Goal: Check status

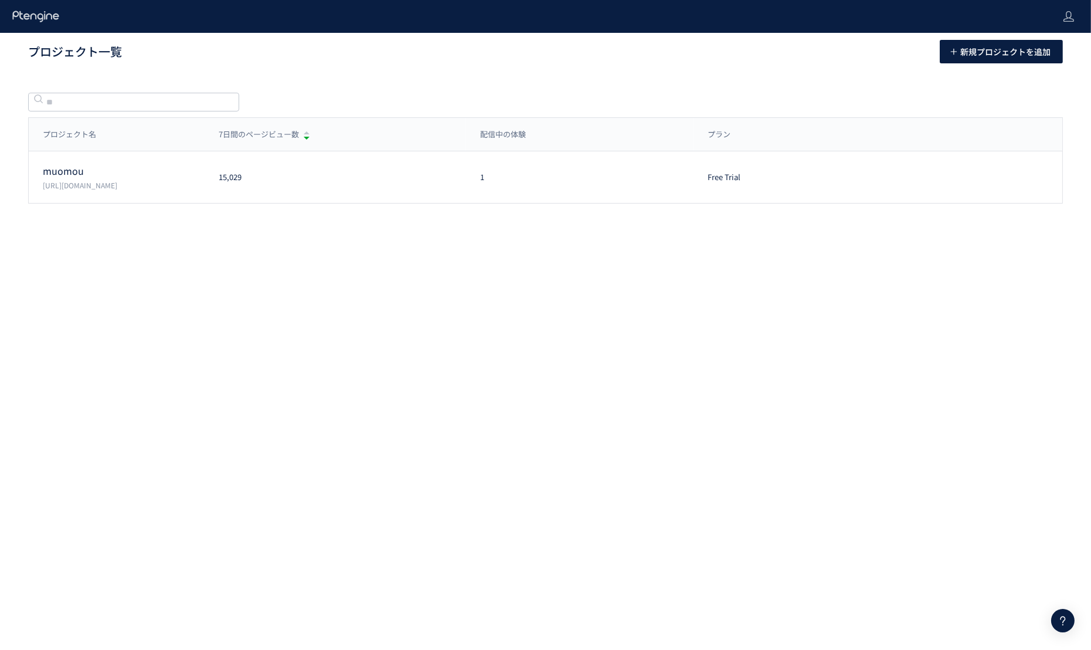
click at [119, 180] on p "[URL][DOMAIN_NAME]" at bounding box center [124, 185] width 162 height 10
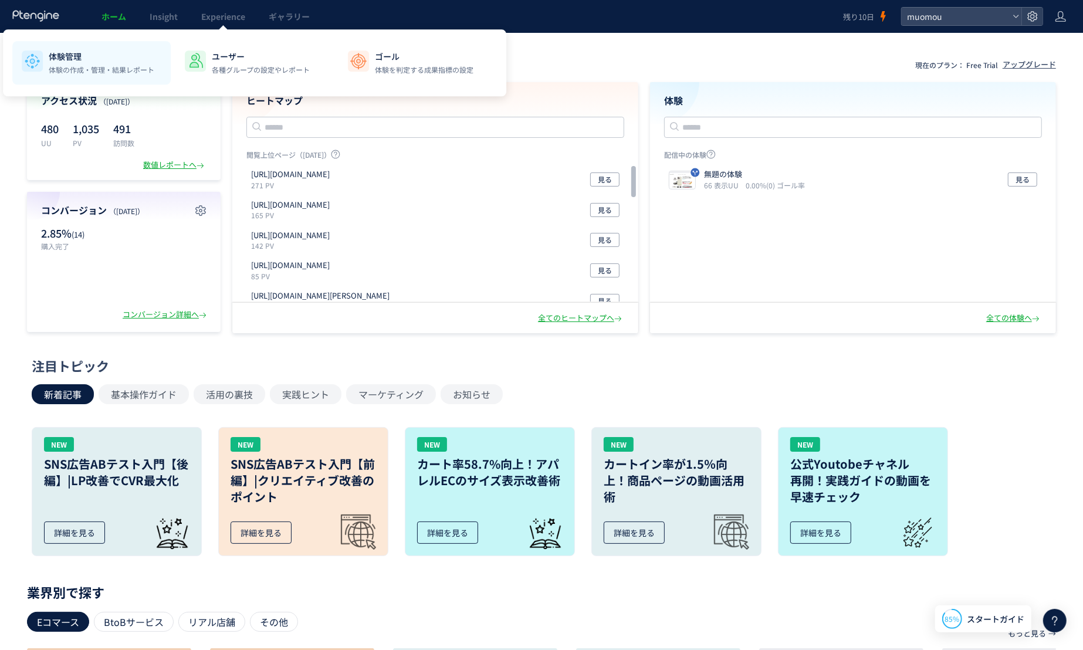
click at [175, 77] on li "体験管理 体験の作成・管理・結果レポート" at bounding box center [254, 62] width 158 height 43
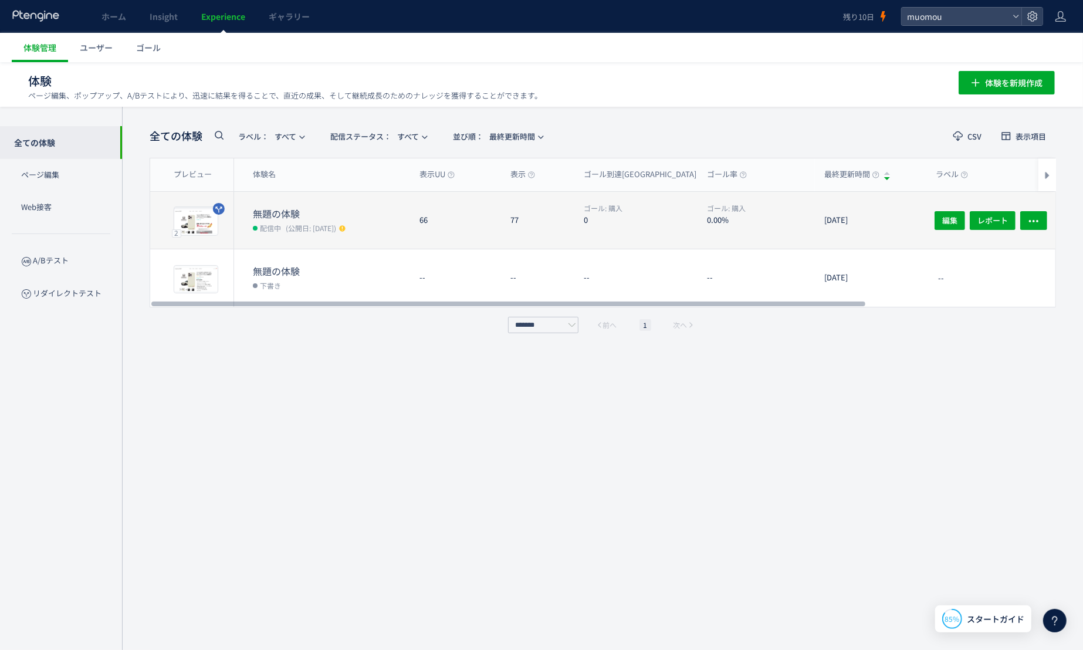
click at [302, 209] on dt "無題の体験" at bounding box center [331, 213] width 157 height 13
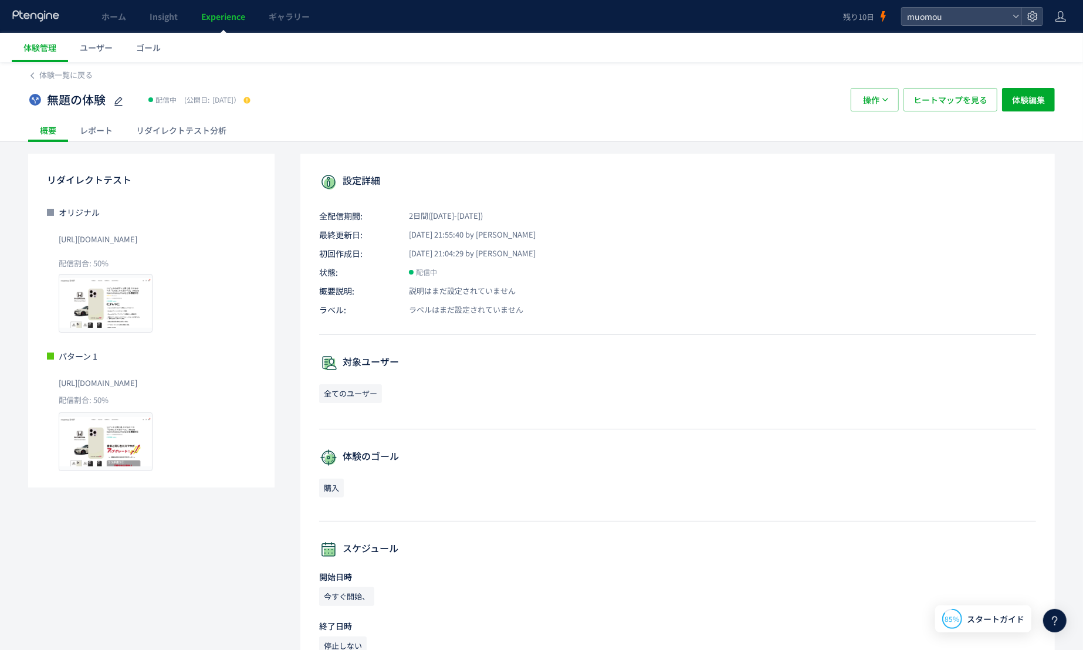
click at [102, 129] on div "レポート" at bounding box center [96, 129] width 56 height 23
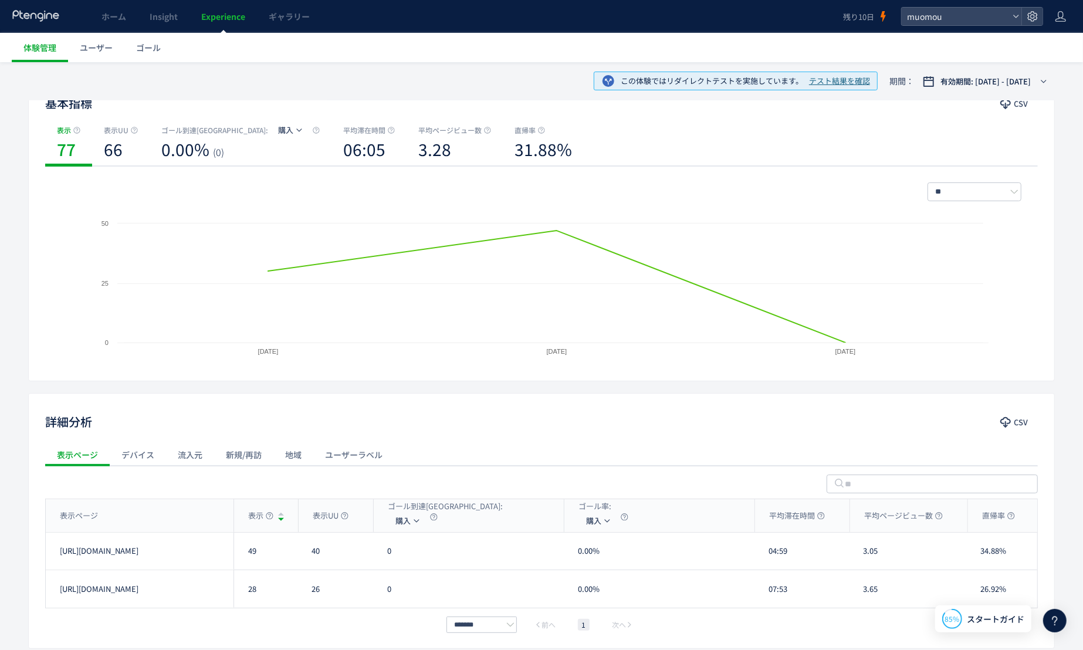
scroll to position [173, 0]
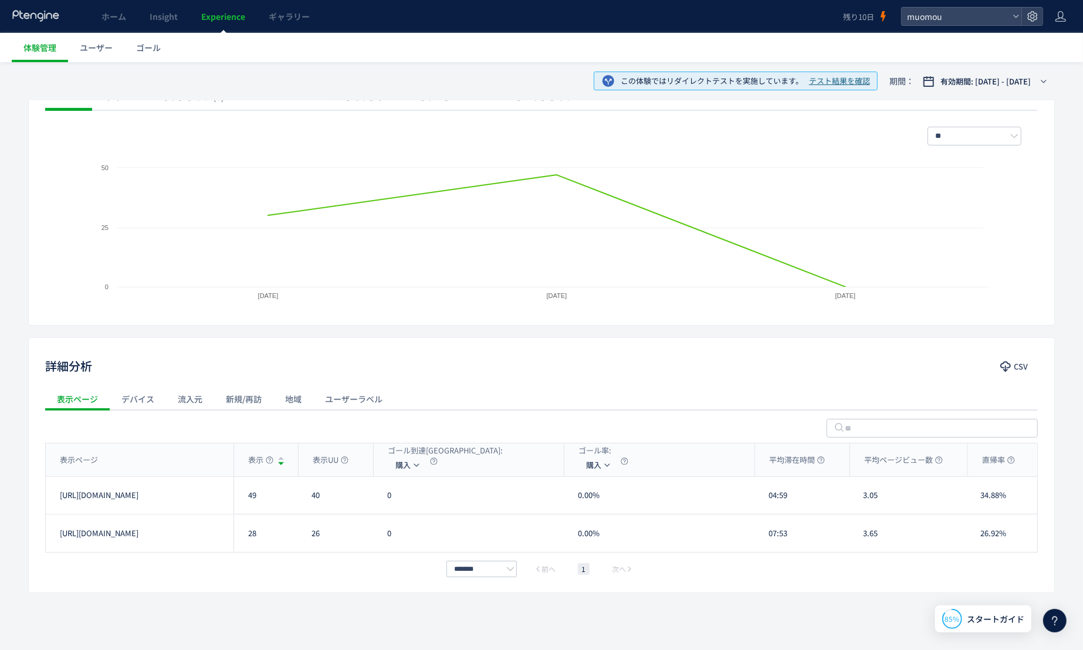
click at [845, 79] on span "テスト結果を確認" at bounding box center [839, 81] width 61 height 11
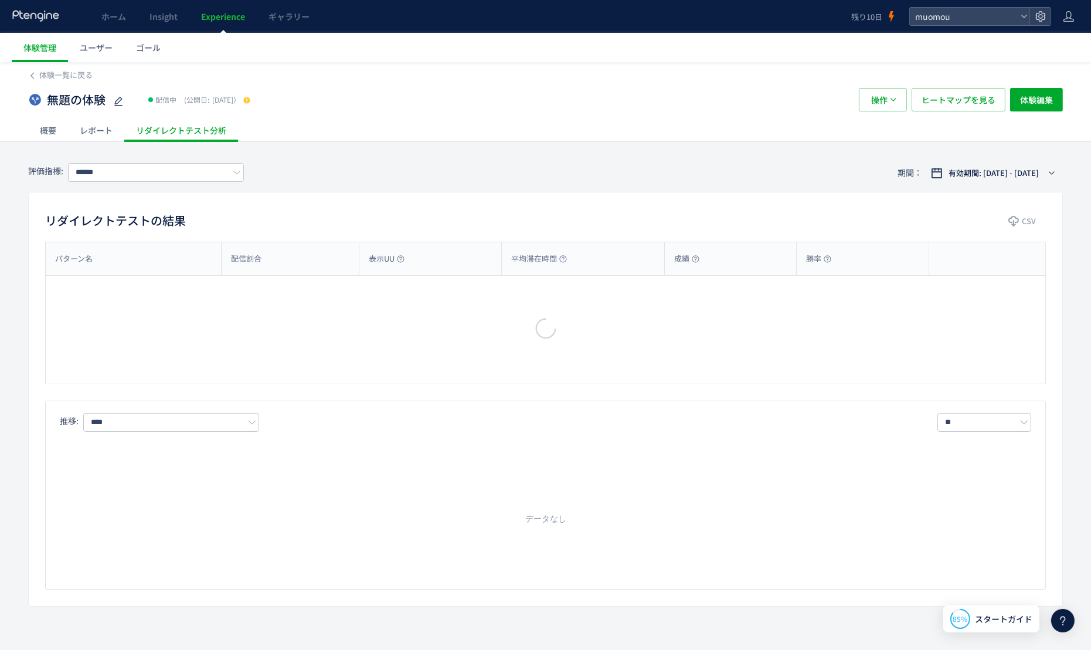
type input "**"
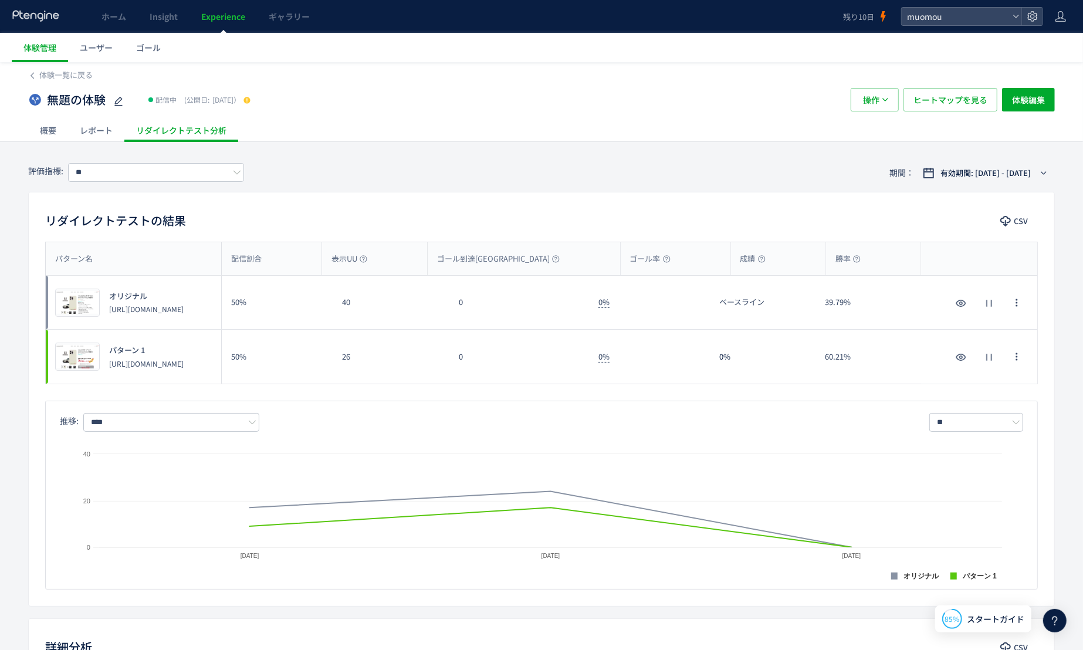
click at [599, 200] on div "リダイレクトテストの結果 CSV パターン名 配信割合 表示UU ゴール到達UU ゴール率 成績 勝率 パターン名 プレビュー オリジナル [URL][DOM…" at bounding box center [541, 399] width 1026 height 415
click at [940, 97] on span "ヒートマップを見る" at bounding box center [950, 99] width 74 height 23
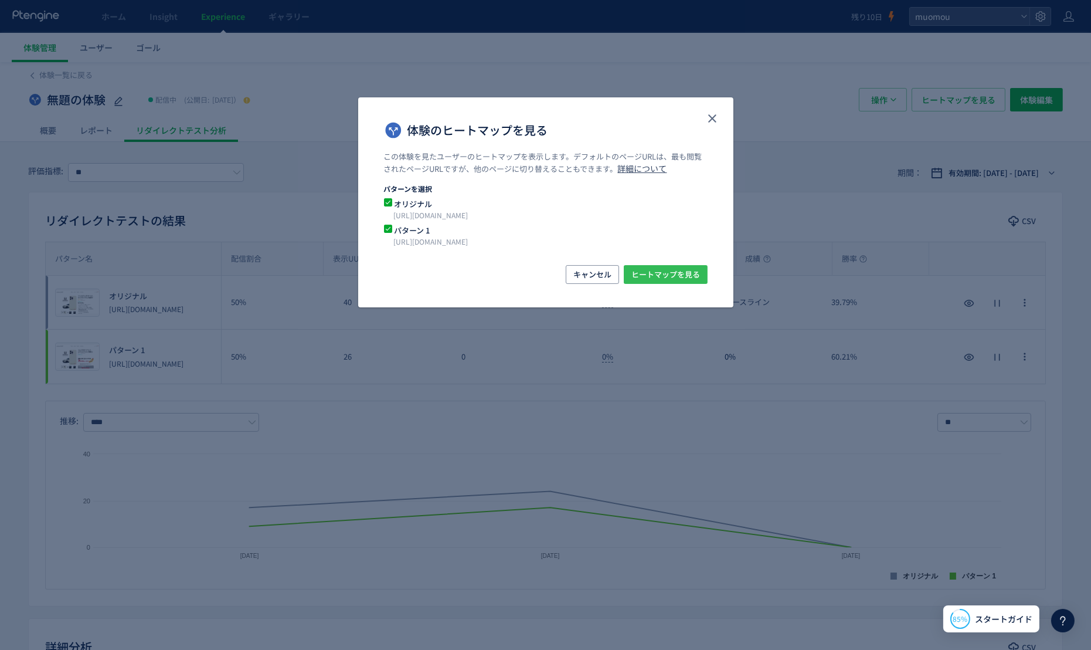
click at [686, 274] on span "ヒートマップを見る" at bounding box center [666, 274] width 69 height 19
click at [688, 273] on span "ヒートマップを見る" at bounding box center [666, 274] width 69 height 19
click at [591, 279] on span "キャンセル" at bounding box center [593, 274] width 38 height 19
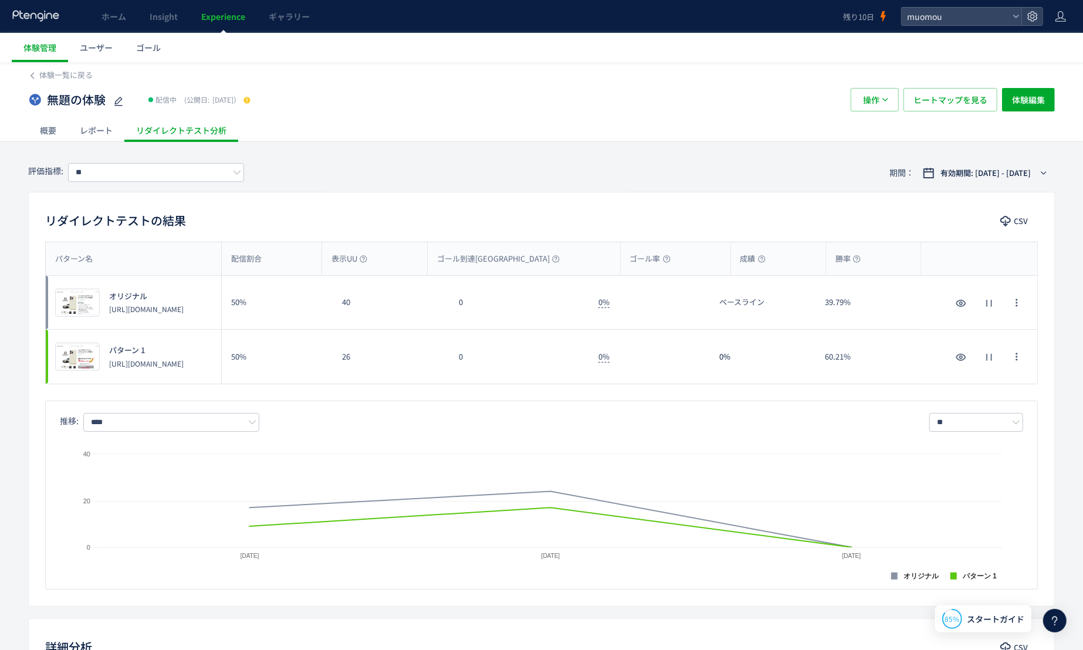
click at [104, 134] on div "レポート" at bounding box center [96, 129] width 56 height 23
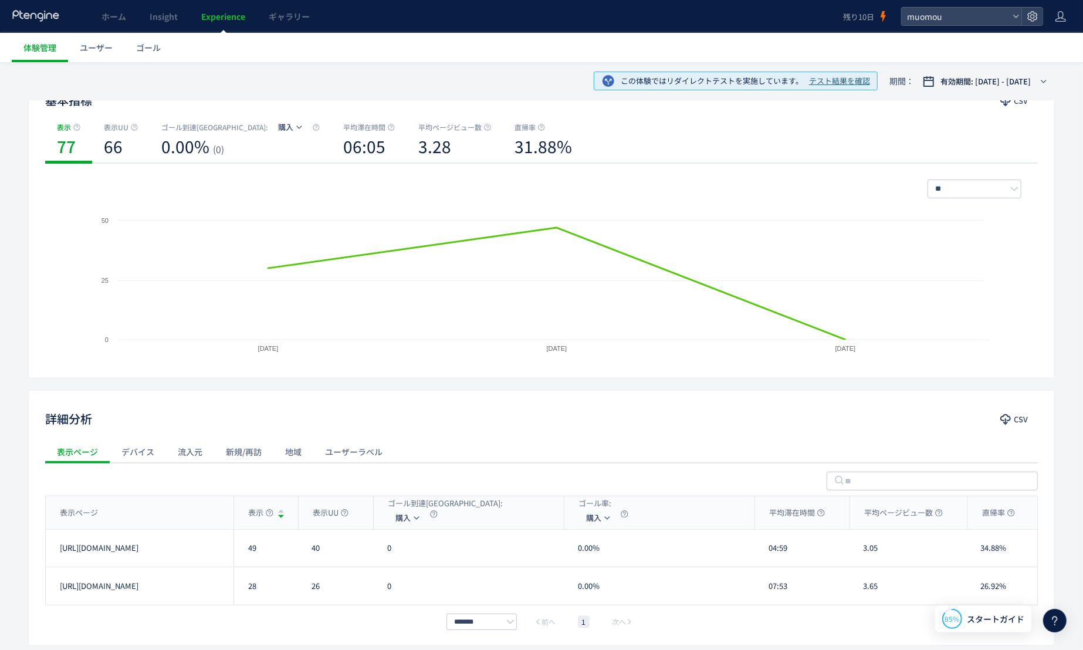
scroll to position [173, 0]
